Goal: Task Accomplishment & Management: Manage account settings

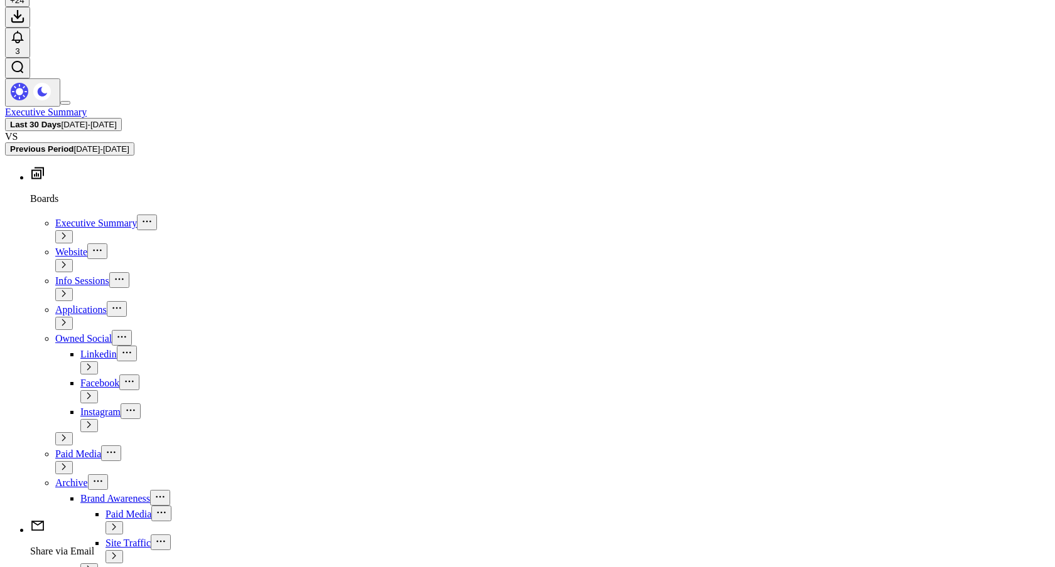
scroll to position [127, 0]
type textarea "7"
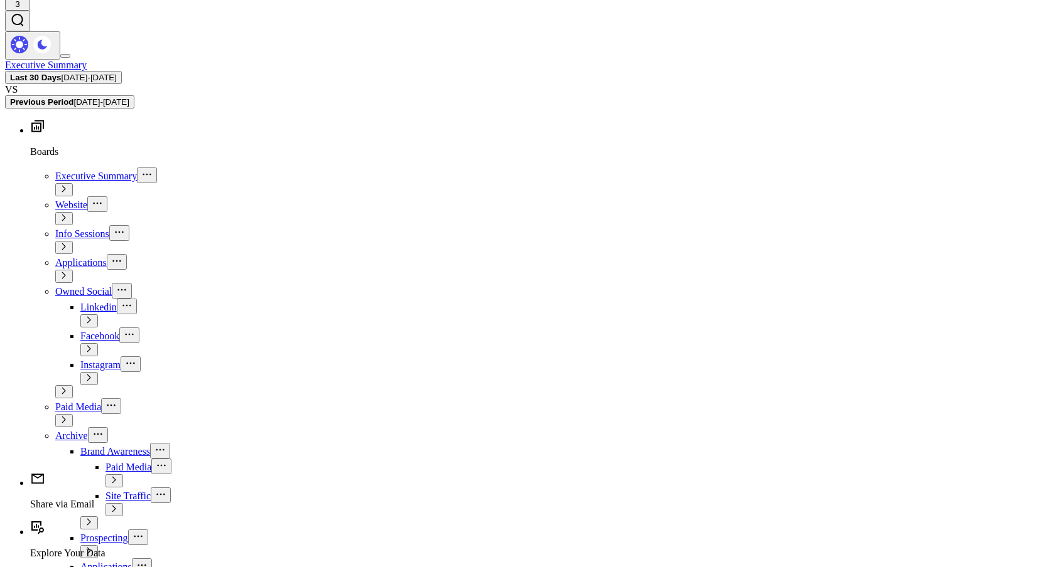
scroll to position [178, 0]
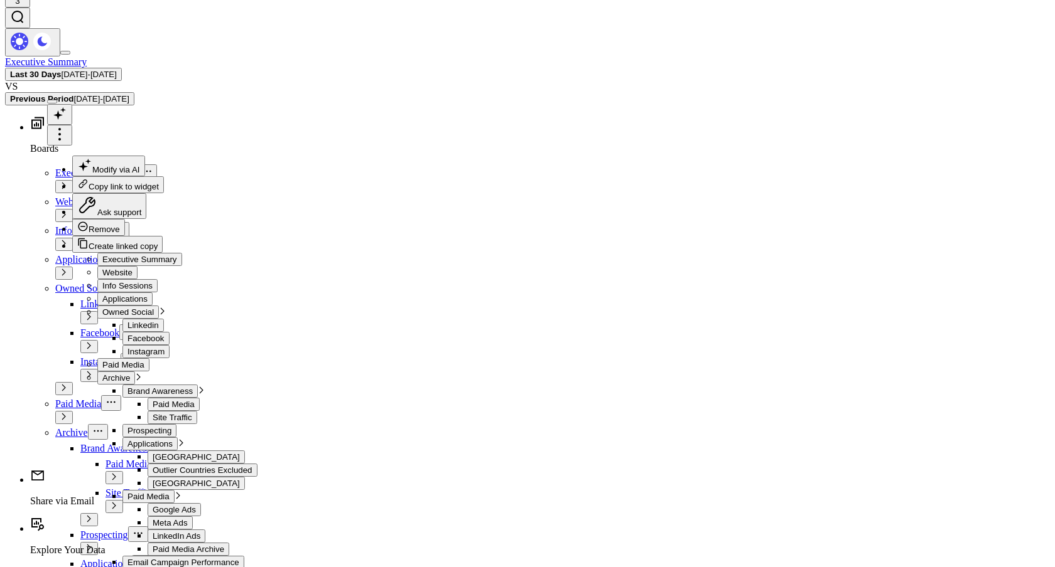
scroll to position [16, 0]
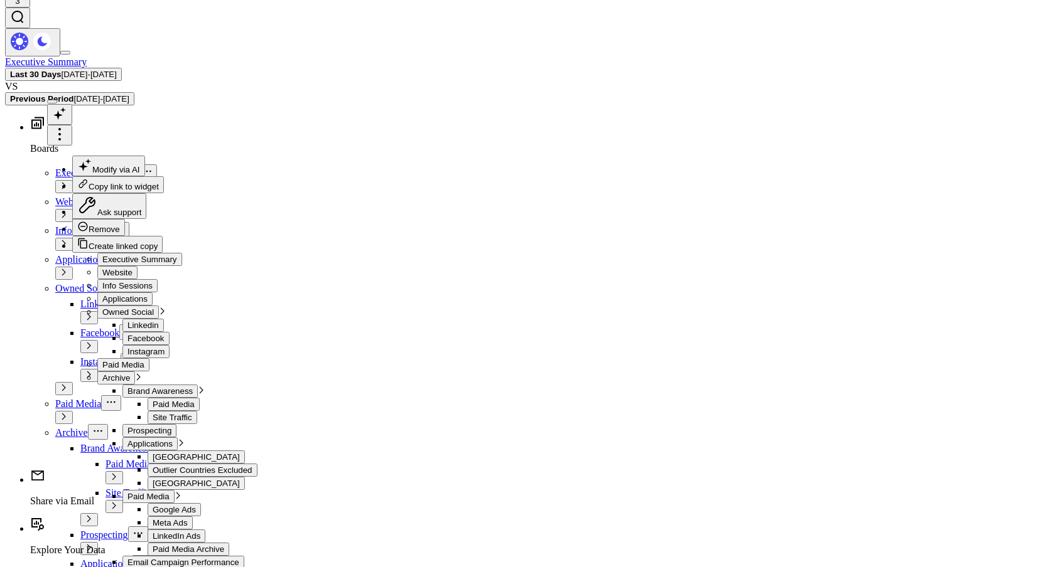
drag, startPoint x: 556, startPoint y: 236, endPoint x: 923, endPoint y: 237, distance: 367.9
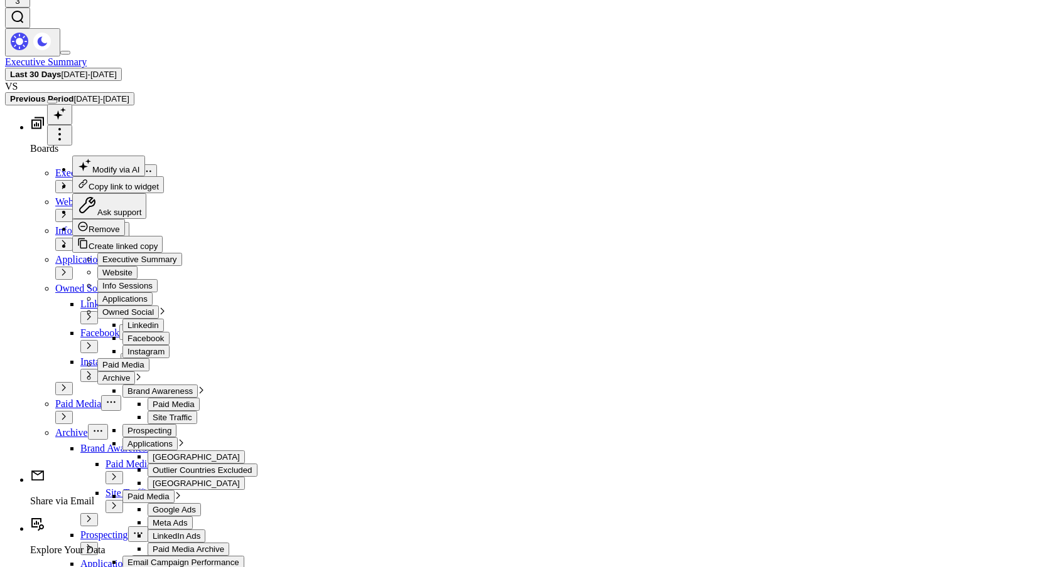
drag, startPoint x: 557, startPoint y: 248, endPoint x: 923, endPoint y: 247, distance: 365.3
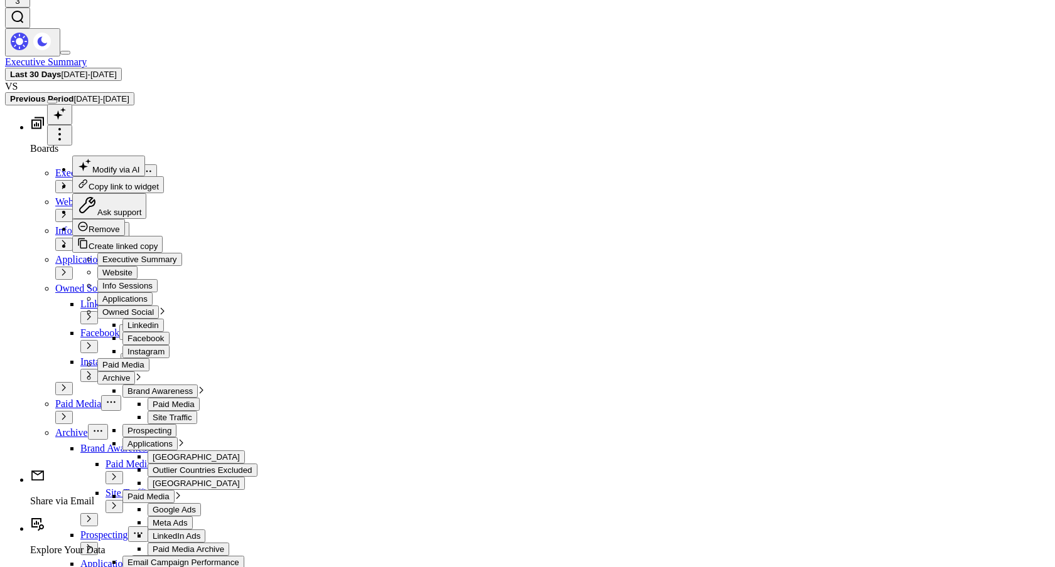
drag, startPoint x: 610, startPoint y: 250, endPoint x: 784, endPoint y: 247, distance: 174.5
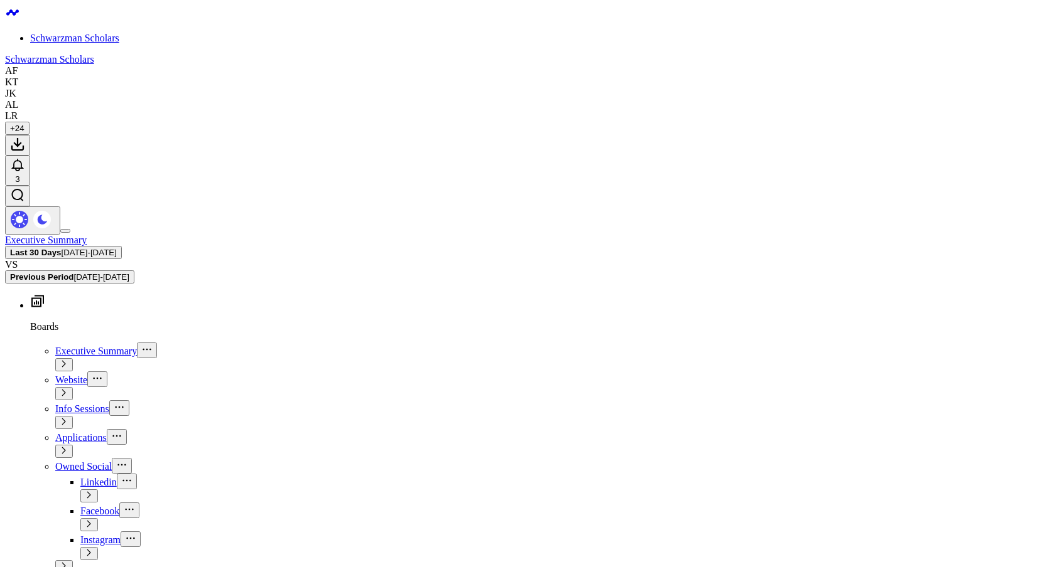
click at [57, 404] on span "Info Sessions" at bounding box center [82, 409] width 54 height 11
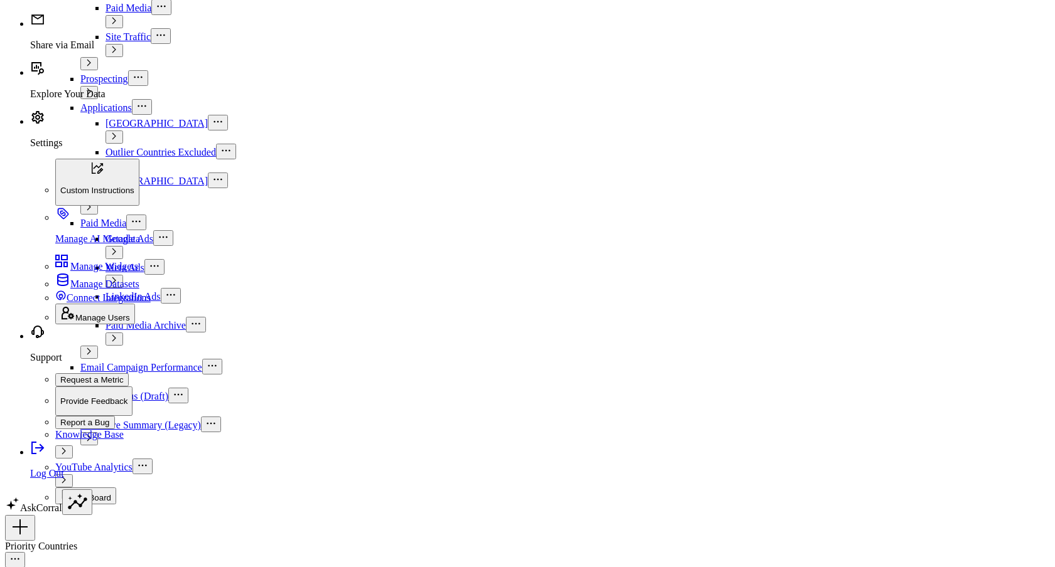
scroll to position [422, 0]
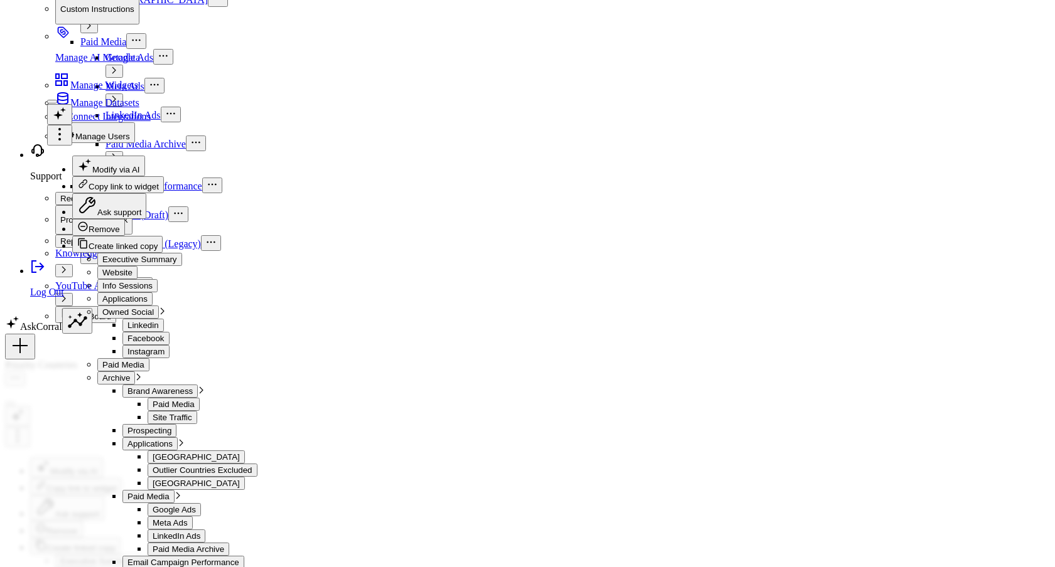
scroll to position [823, 0]
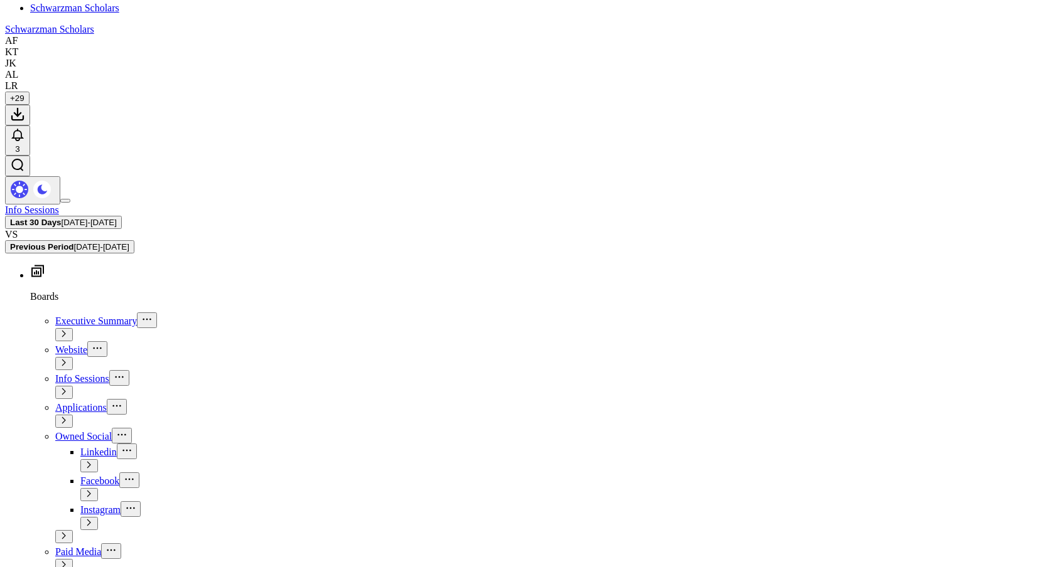
scroll to position [30, 0]
click at [60, 432] on span "Owned Social" at bounding box center [83, 437] width 56 height 11
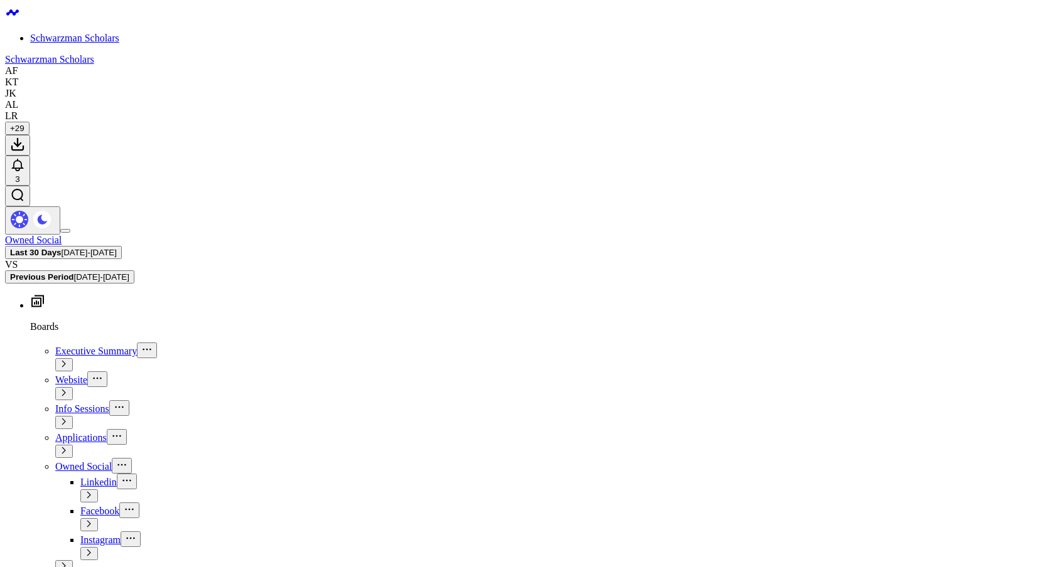
click at [24, 124] on span "+ 29" at bounding box center [17, 128] width 14 height 9
click at [24, 124] on span "+ 28" at bounding box center [17, 128] width 14 height 9
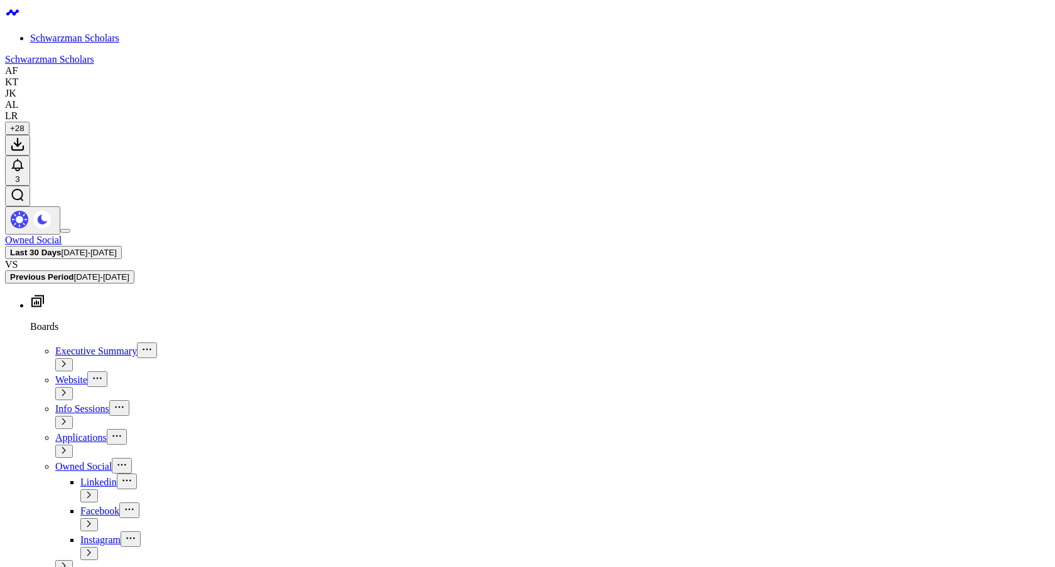
scroll to position [529, 0]
click at [24, 124] on span "+ 27" at bounding box center [17, 128] width 14 height 9
paste textarea "[EMAIL_ADDRESS][PERSON_NAME][DOMAIN_NAME]"
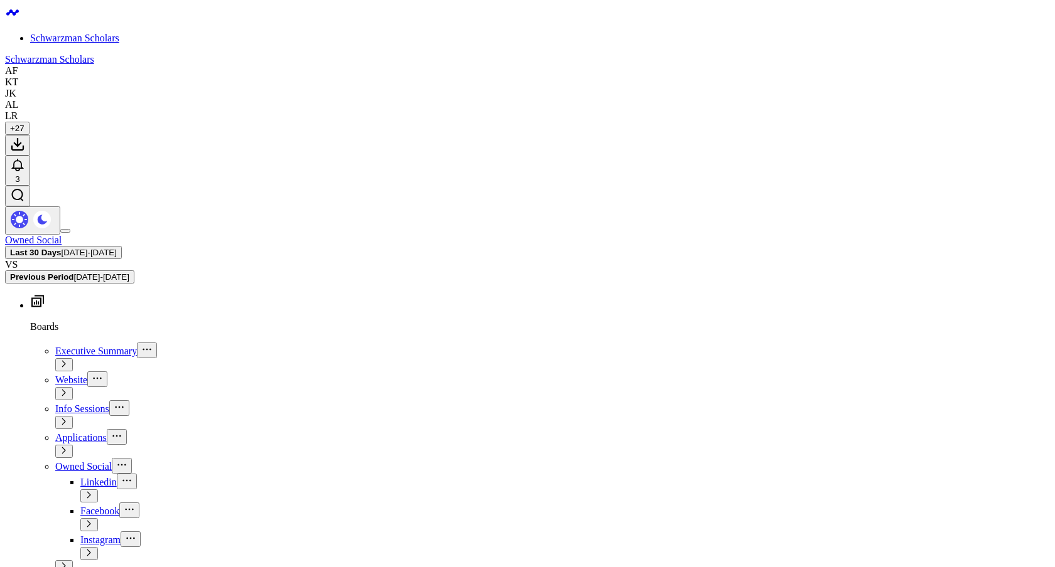
type textarea "[EMAIL_ADDRESS][PERSON_NAME][DOMAIN_NAME]"
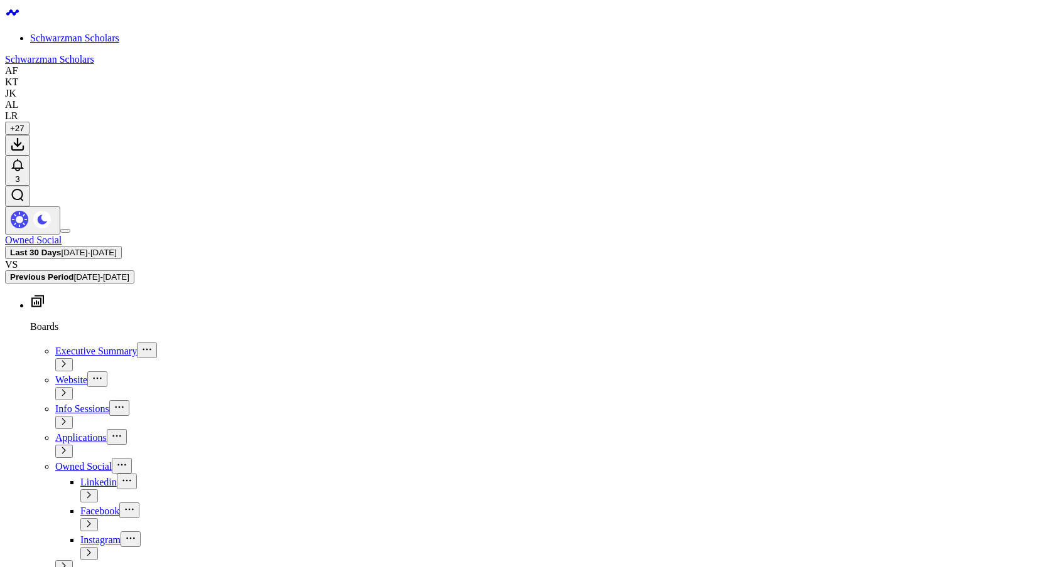
paste input "[EMAIL_ADDRESS][PERSON_NAME][DOMAIN_NAME]"
type input "[EMAIL_ADDRESS][PERSON_NAME][DOMAIN_NAME]"
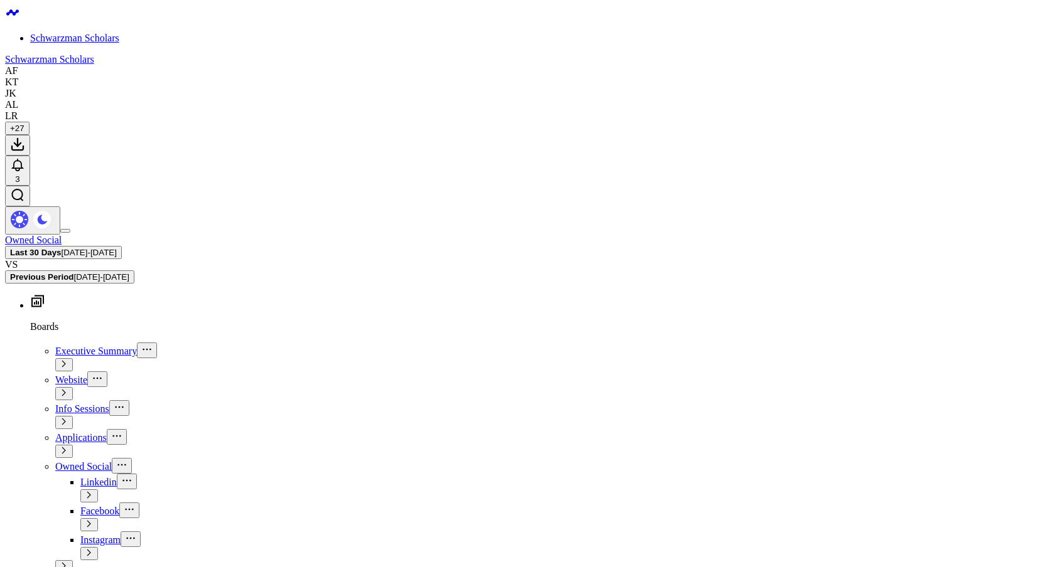
type input "Leena"
type input "[PERSON_NAME]"
